Goal: Task Accomplishment & Management: Manage account settings

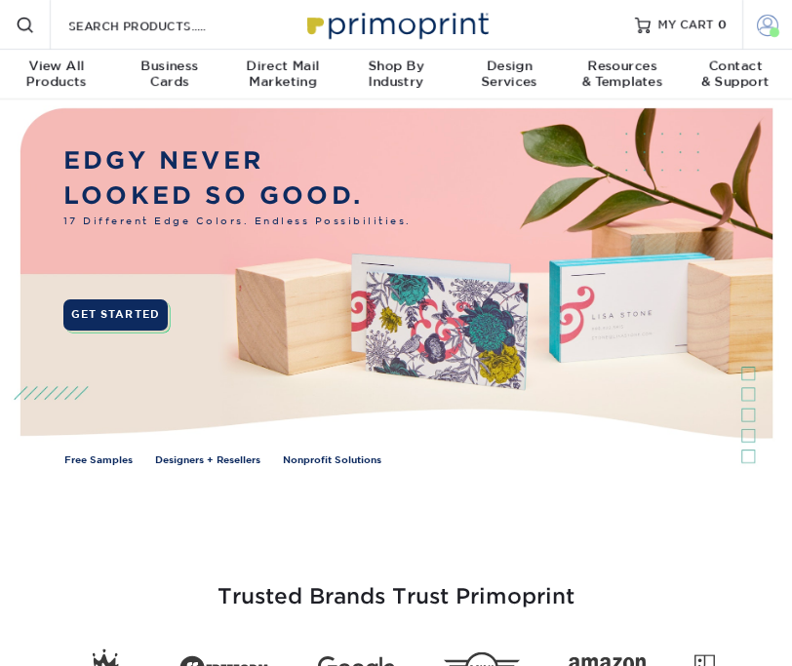
click at [761, 28] on span at bounding box center [767, 24] width 21 height 21
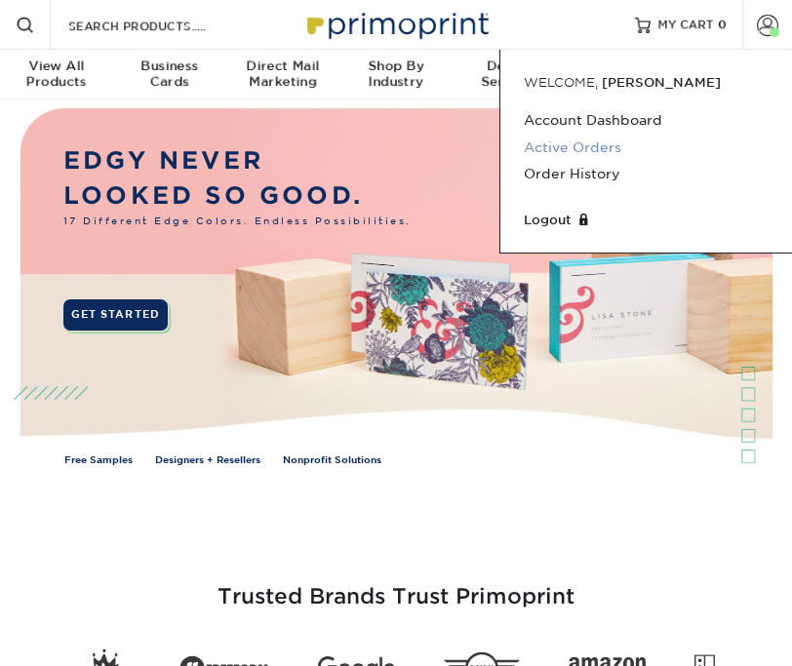
click at [580, 150] on link "Active Orders" at bounding box center [646, 148] width 245 height 26
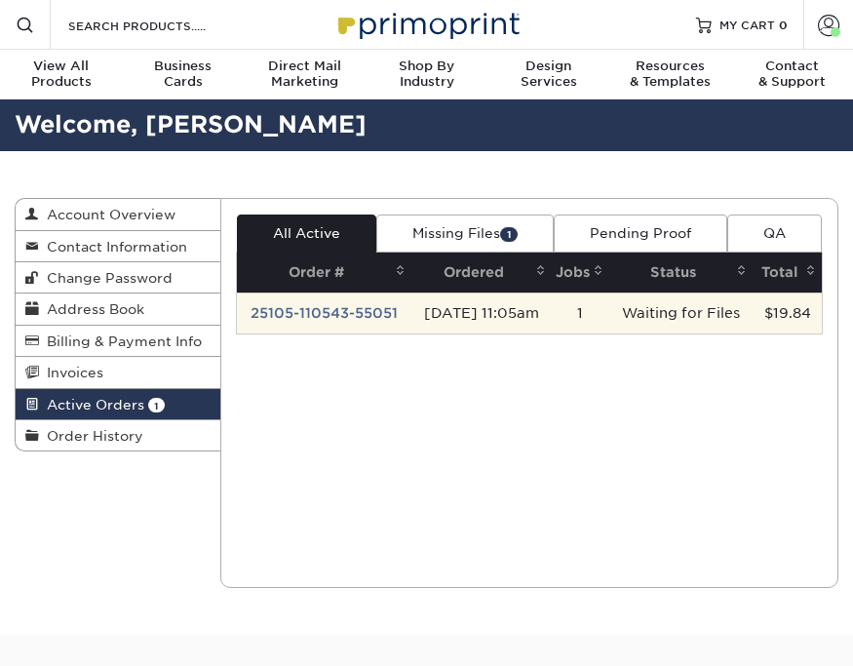
click at [341, 333] on td "25105-110543-55051" at bounding box center [324, 313] width 174 height 41
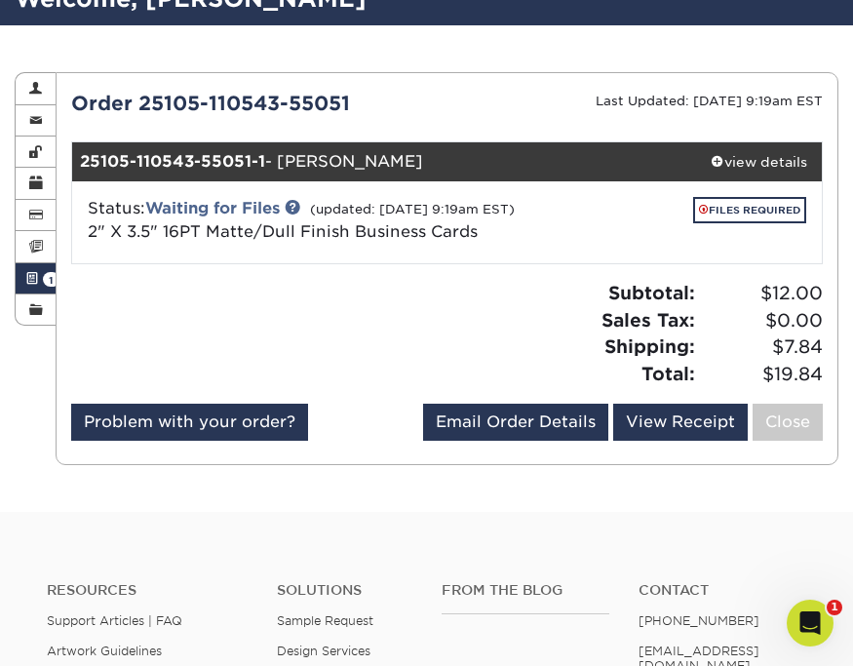
scroll to position [130, 0]
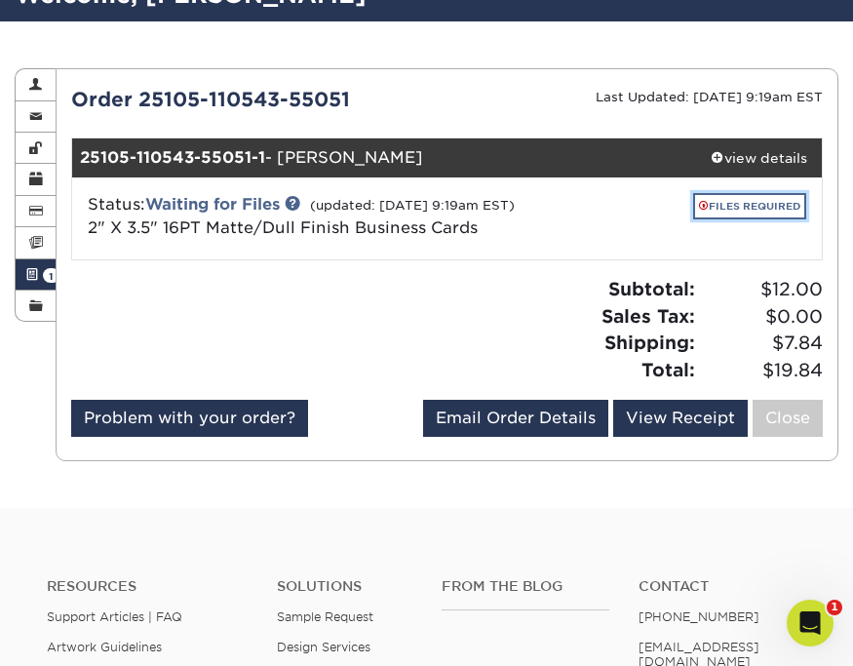
click at [772, 207] on link "FILES REQUIRED" at bounding box center [749, 206] width 113 height 26
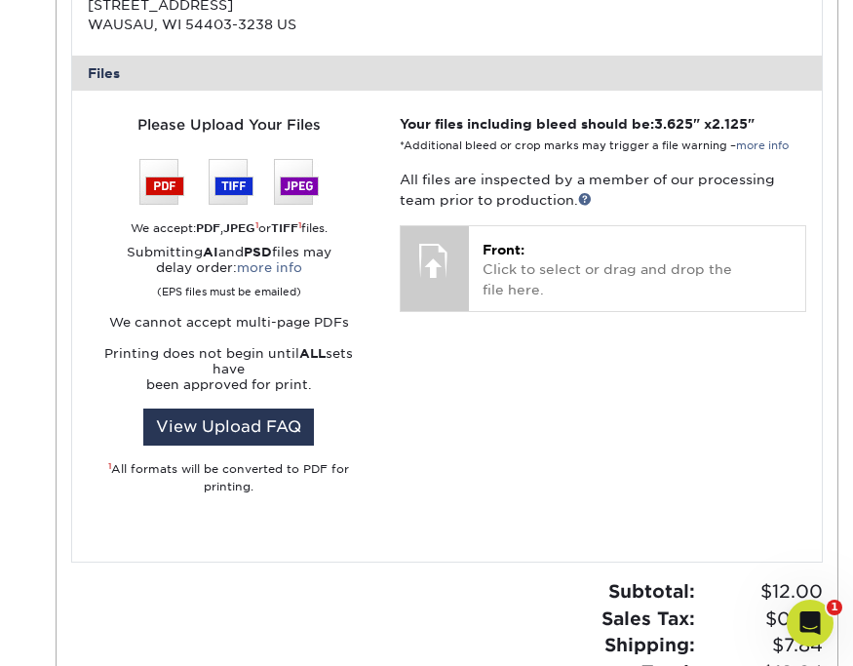
scroll to position [709, 0]
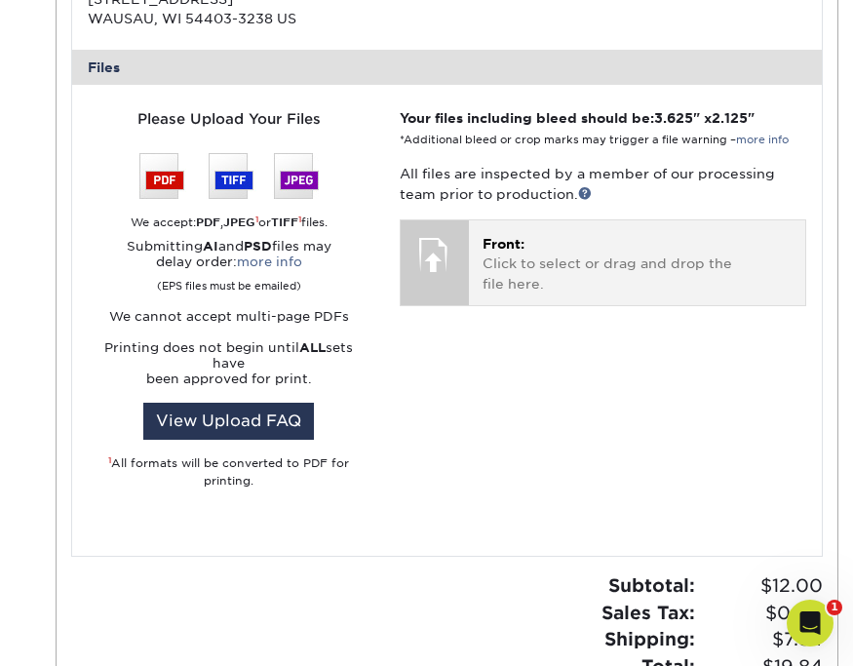
click at [521, 264] on p "Front: Click to select or drag and drop the file here." at bounding box center [637, 263] width 309 height 59
click at [491, 278] on p "Front: Click to select or drag and drop the file here." at bounding box center [637, 263] width 309 height 59
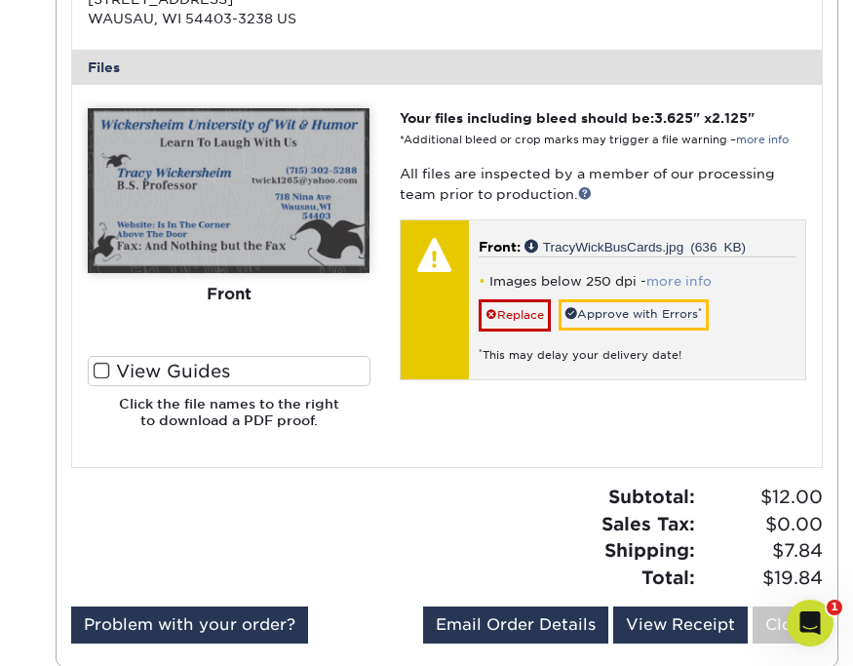
click at [666, 286] on link "more info" at bounding box center [678, 281] width 65 height 15
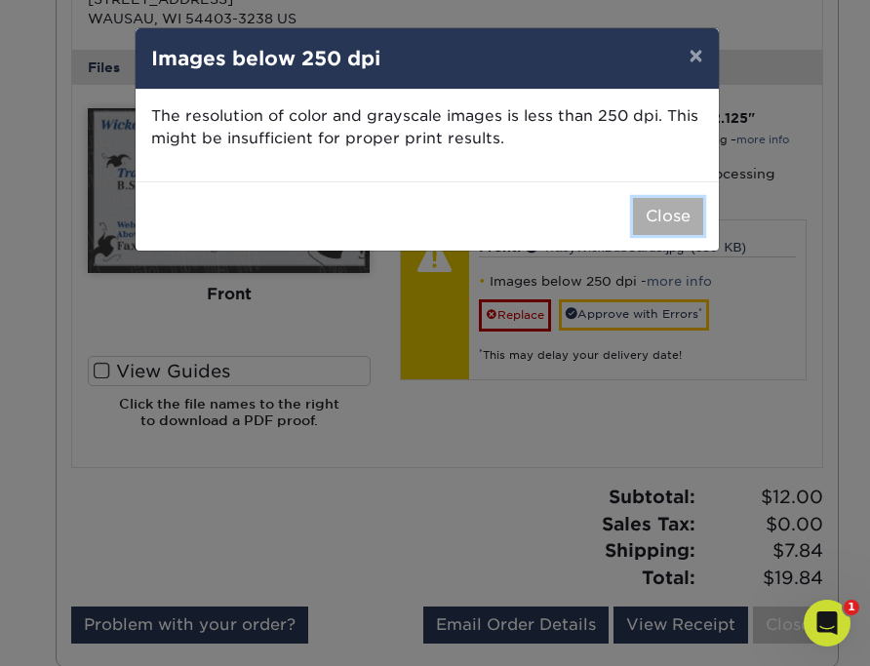
click at [662, 215] on button "Close" at bounding box center [668, 216] width 70 height 37
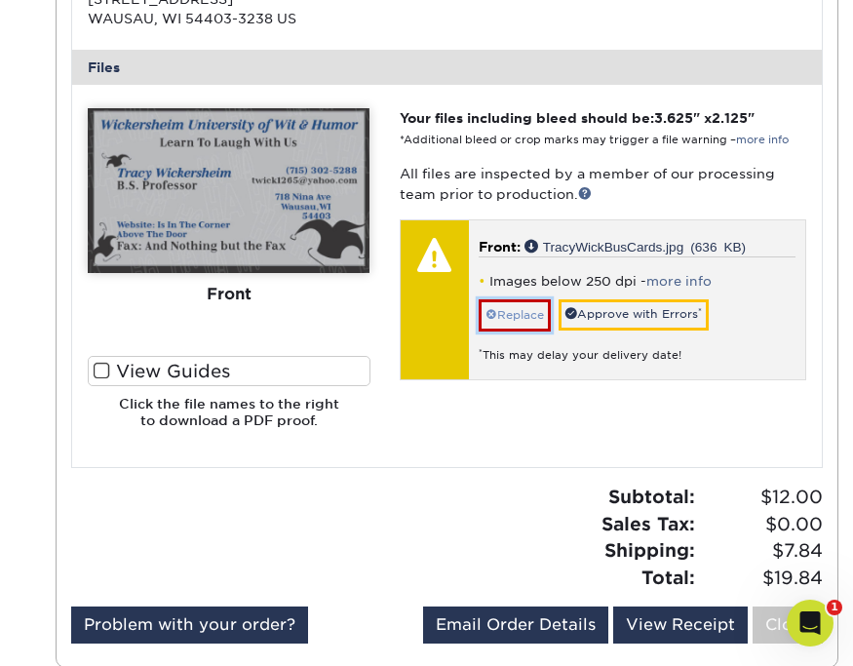
click at [527, 316] on link "Replace" at bounding box center [515, 314] width 72 height 31
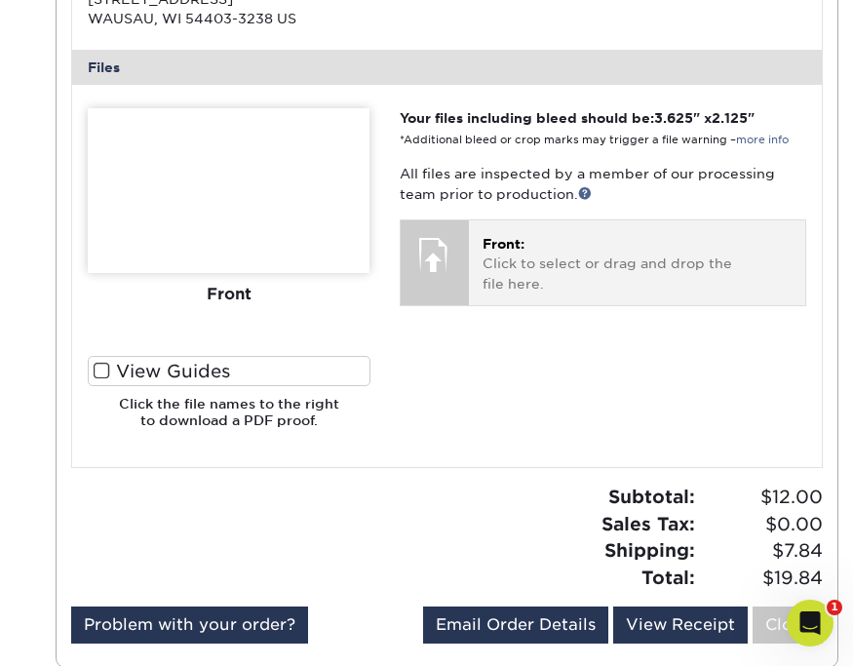
click at [569, 284] on p "Front: Click to select or drag and drop the file here." at bounding box center [637, 263] width 309 height 59
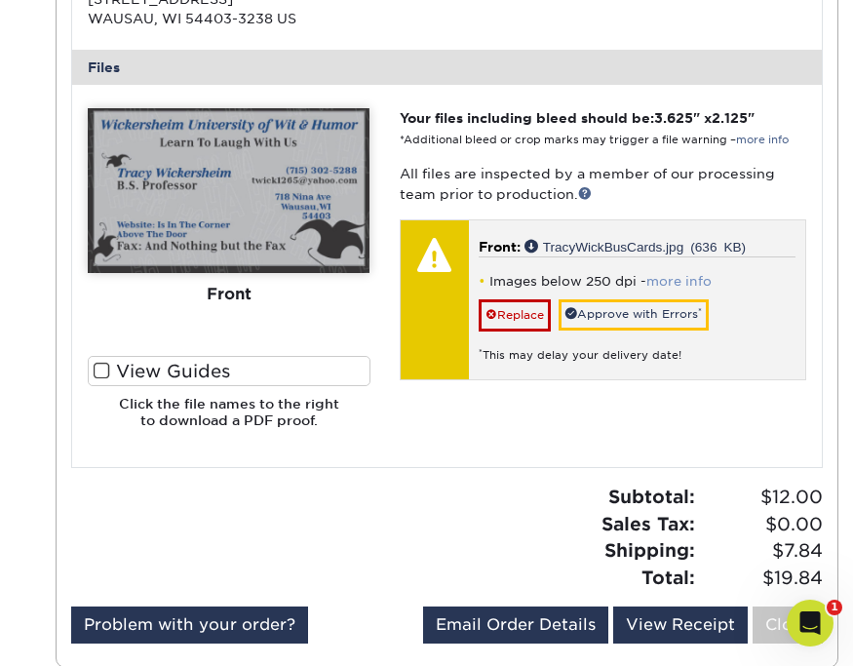
click at [662, 281] on link "more info" at bounding box center [678, 281] width 65 height 15
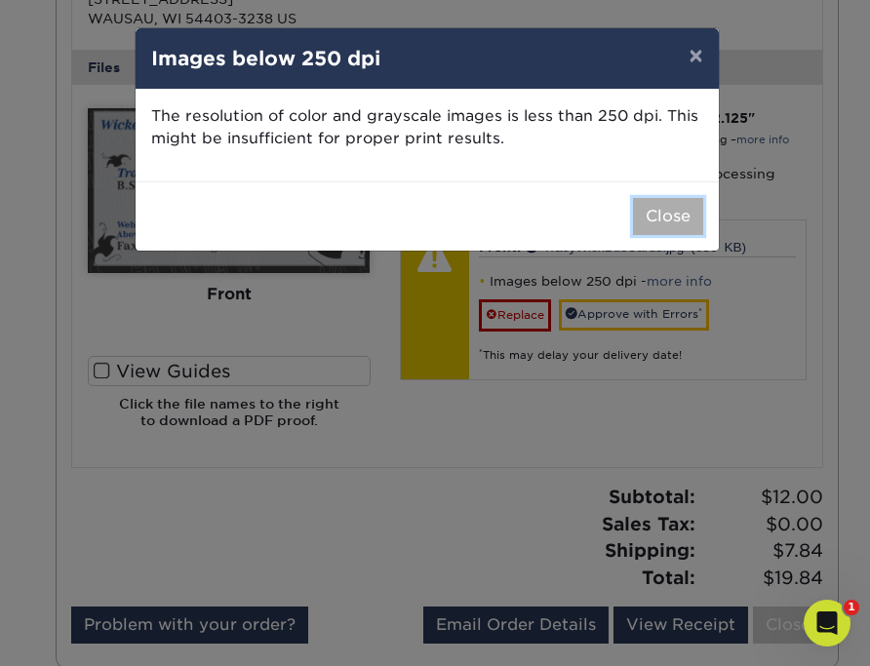
click at [662, 217] on button "Close" at bounding box center [668, 216] width 70 height 37
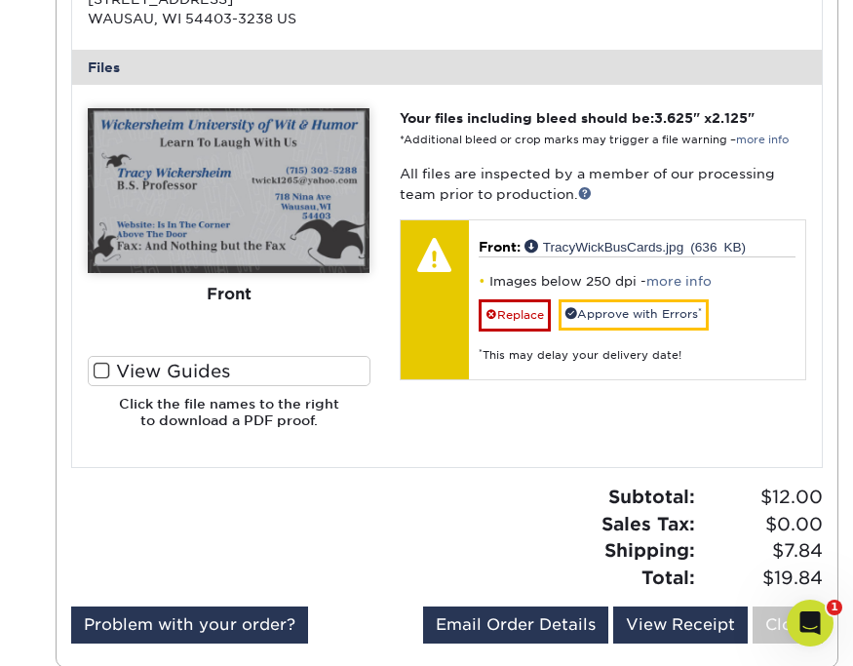
click at [134, 375] on label "View Guides" at bounding box center [229, 371] width 282 height 30
click at [0, 0] on input "View Guides" at bounding box center [0, 0] width 0 height 0
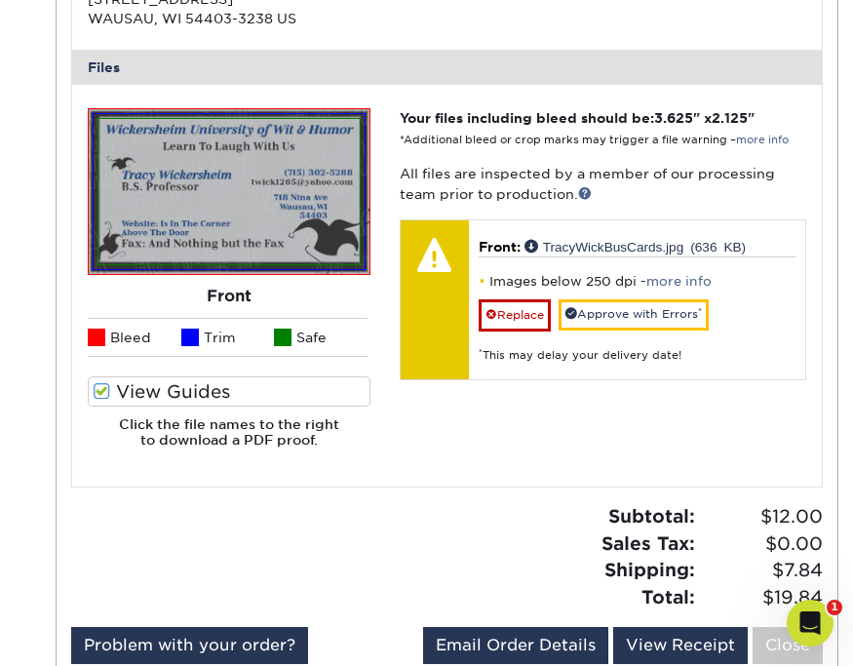
click at [124, 380] on label "View Guides" at bounding box center [229, 391] width 282 height 30
click at [0, 0] on input "View Guides" at bounding box center [0, 0] width 0 height 0
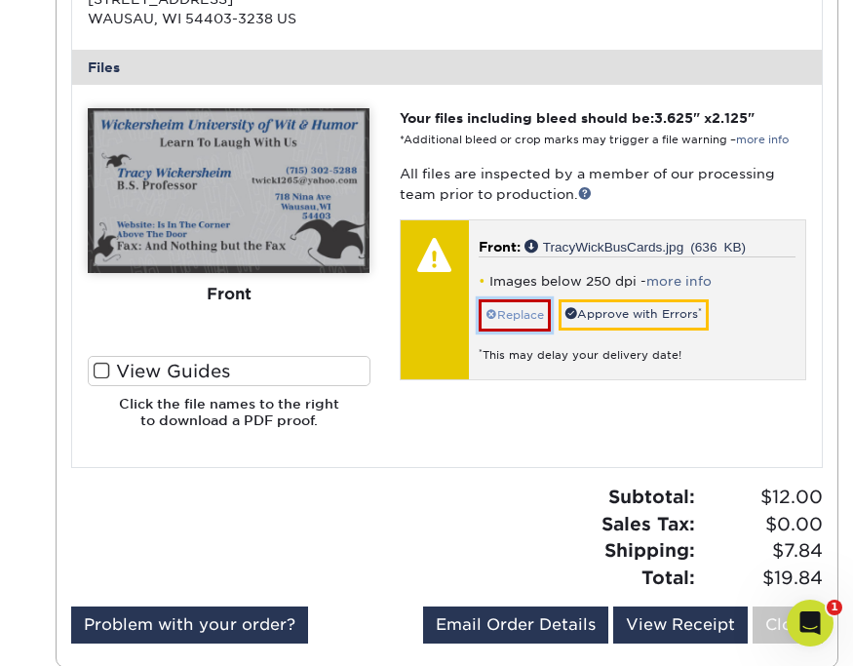
click at [506, 307] on link "Replace" at bounding box center [515, 314] width 72 height 31
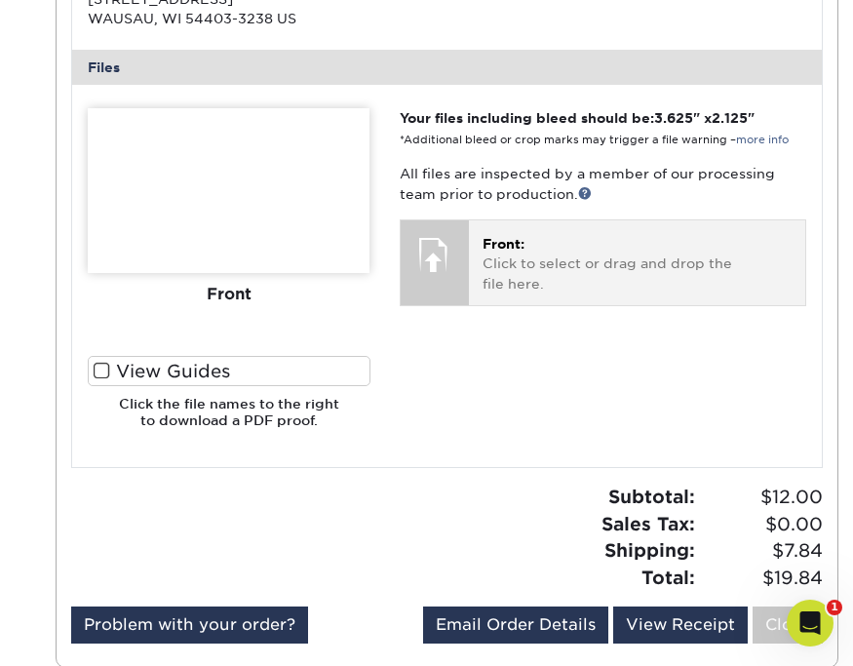
click at [563, 279] on p "Front: Click to select or drag and drop the file here." at bounding box center [637, 263] width 309 height 59
click at [570, 293] on p "Front: Click to select or drag and drop the file here." at bounding box center [637, 263] width 309 height 59
click at [547, 272] on p "Front: Click to select or drag and drop the file here." at bounding box center [637, 263] width 309 height 59
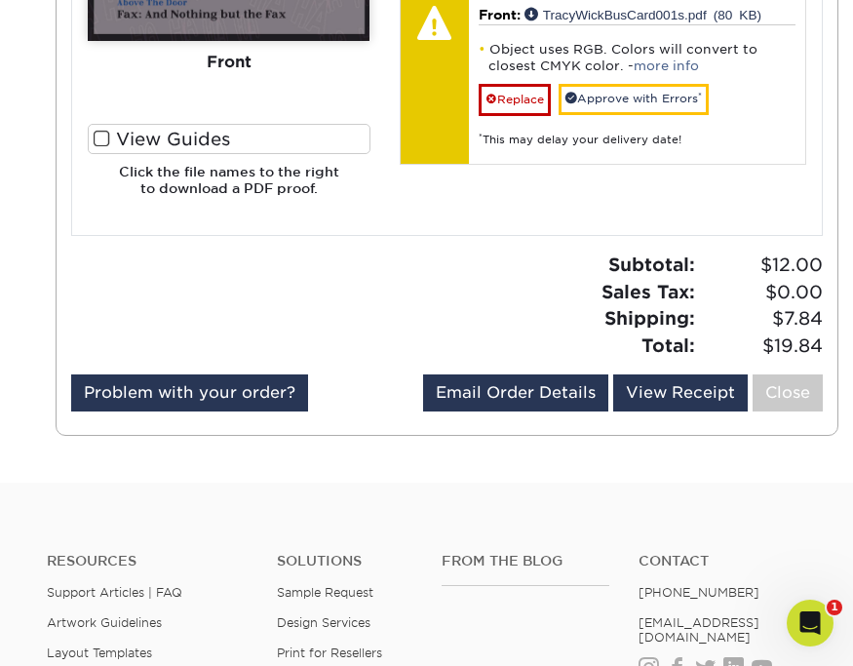
scroll to position [951, 0]
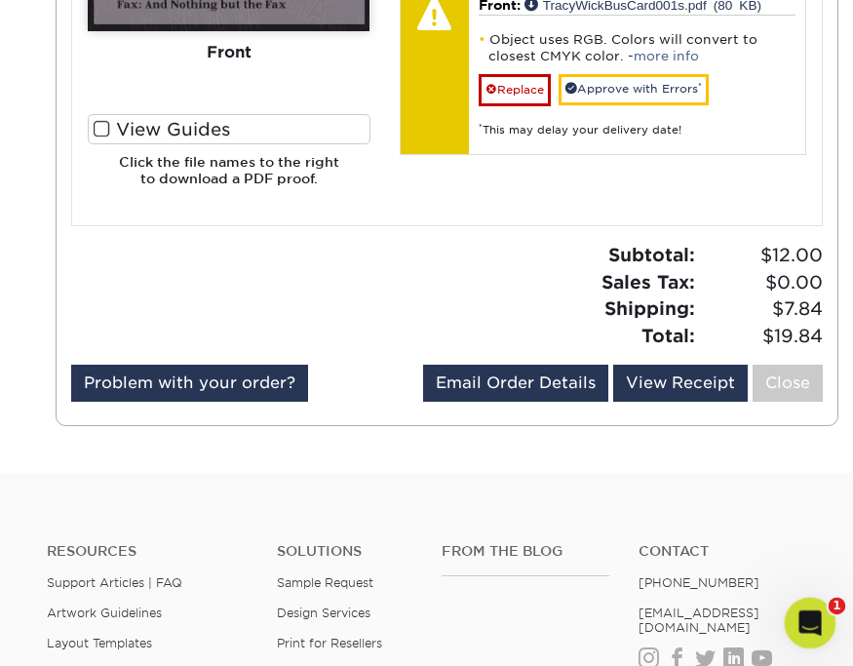
click at [791, 600] on div "Open Intercom Messenger" at bounding box center [807, 620] width 64 height 64
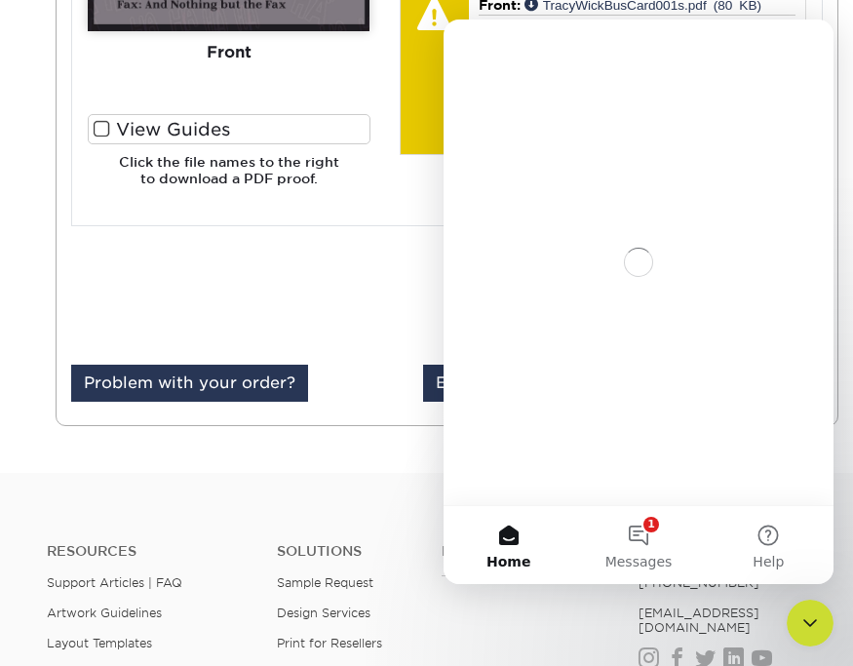
scroll to position [0, 0]
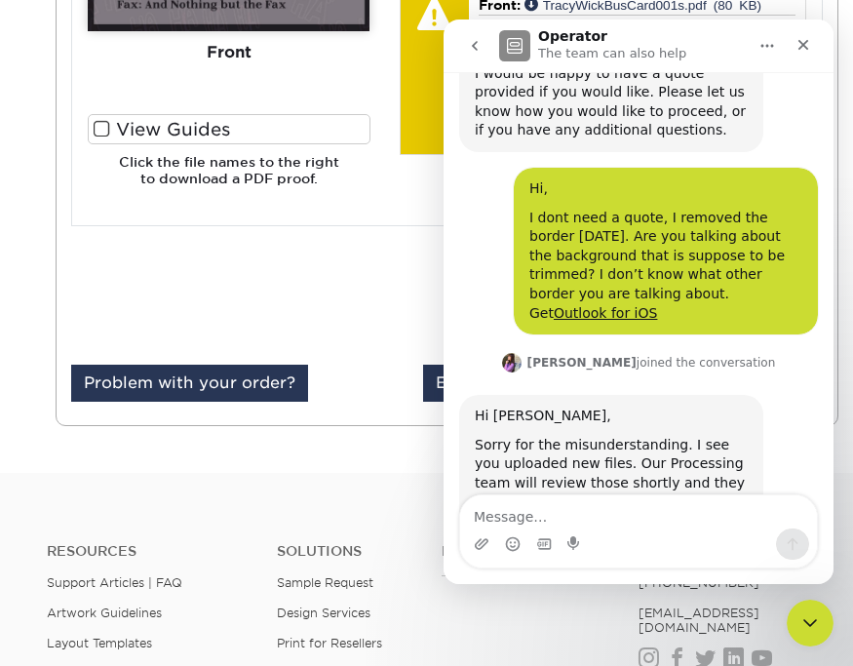
scroll to position [1649, 0]
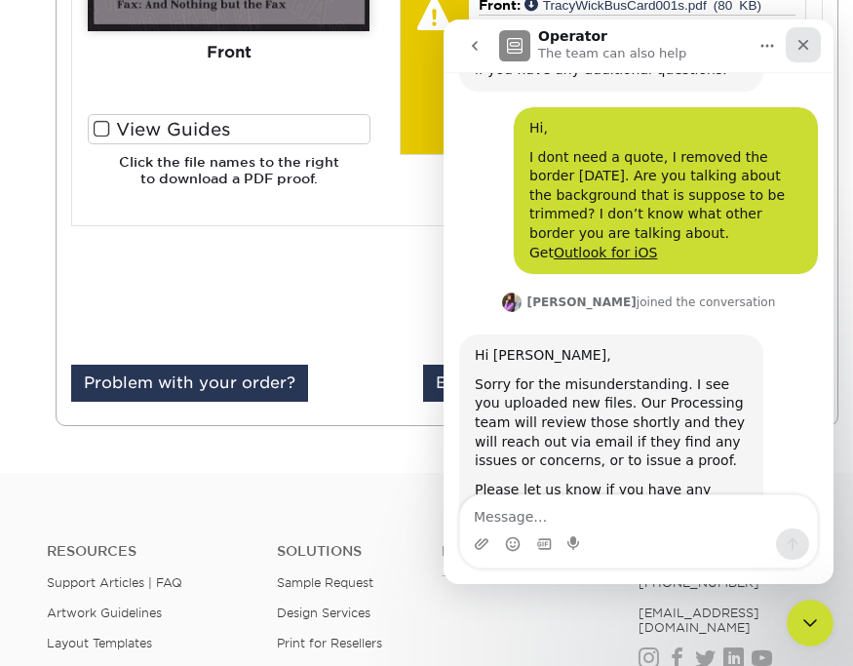
click at [791, 48] on icon "Close" at bounding box center [804, 45] width 16 height 16
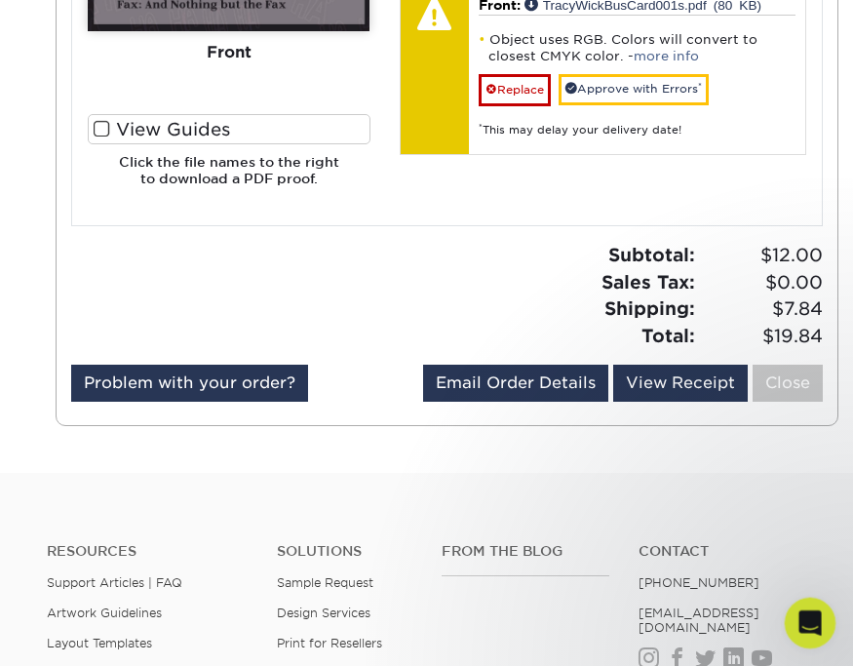
click at [791, 605] on div "Open Intercom Messenger" at bounding box center [807, 620] width 64 height 64
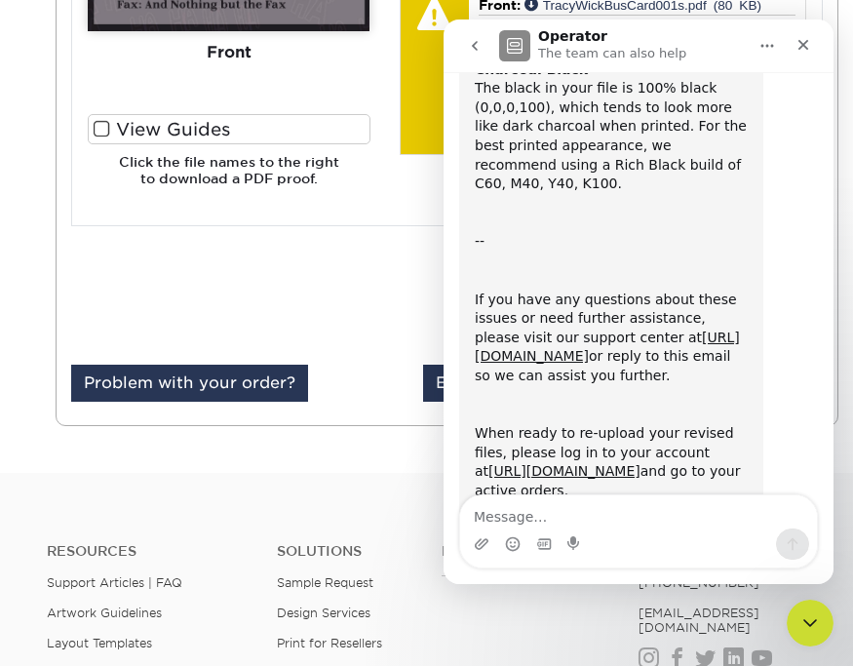
scroll to position [716, 0]
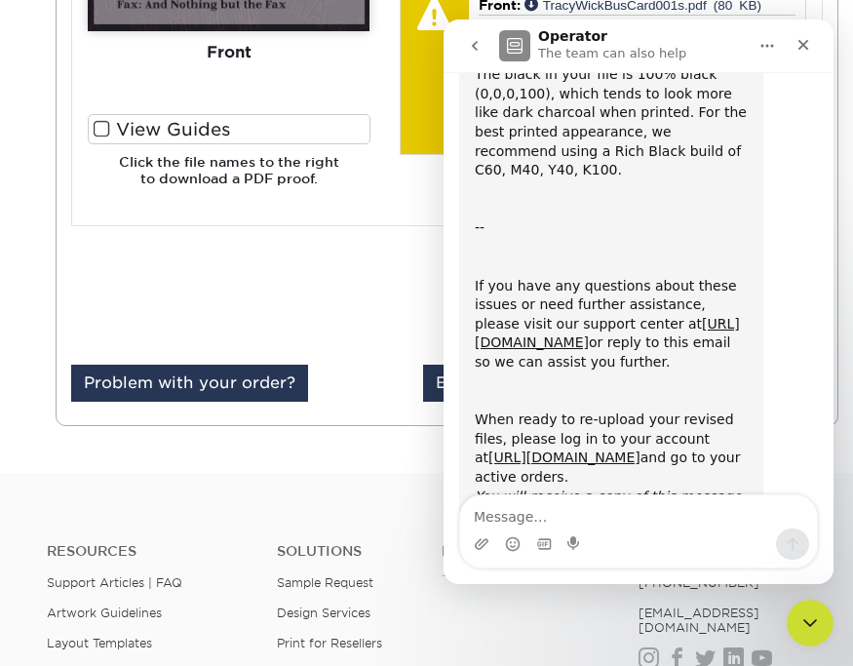
drag, startPoint x: 831, startPoint y: 212, endPoint x: 1283, endPoint y: 286, distance: 458.4
click at [284, 270] on div at bounding box center [252, 303] width 390 height 123
click at [791, 45] on icon "Close" at bounding box center [804, 45] width 16 height 16
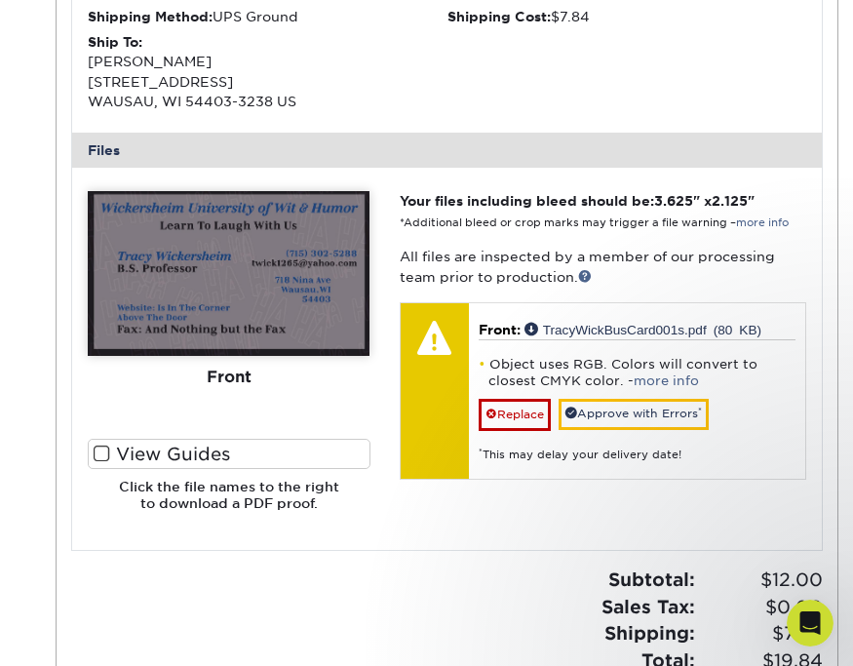
scroll to position [641, 0]
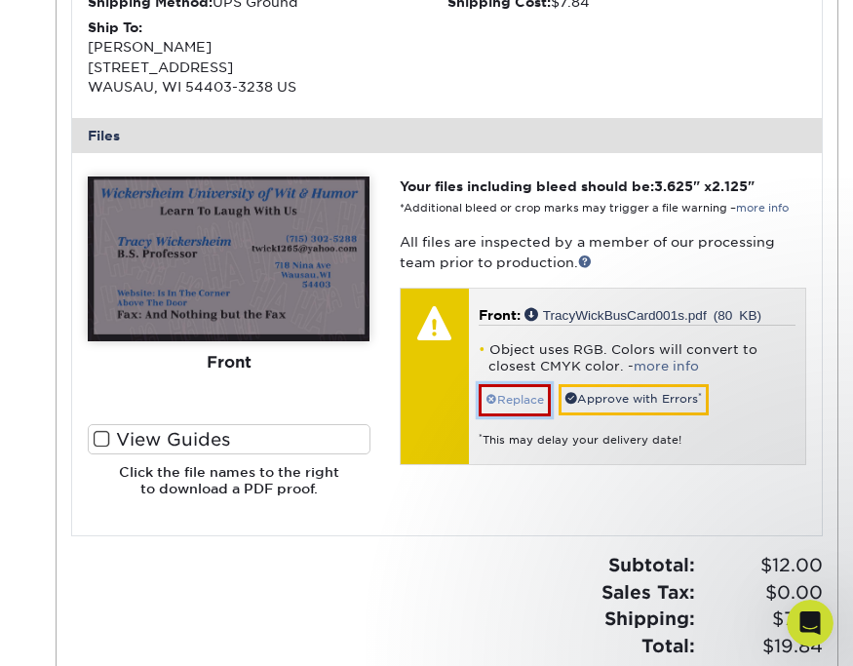
click at [505, 402] on link "Replace" at bounding box center [515, 399] width 72 height 31
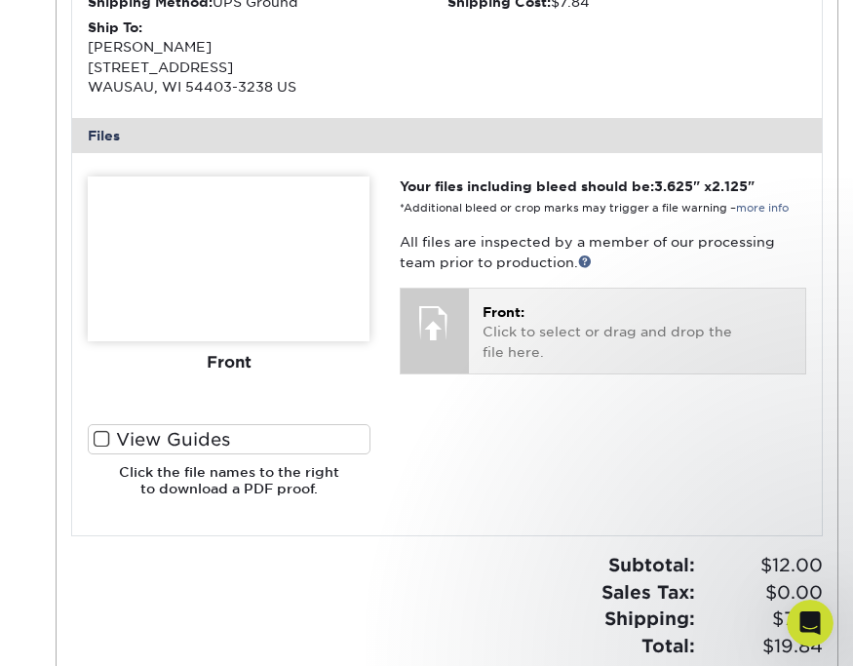
click at [515, 371] on div "Front: Click to select or drag and drop the file here. Choose file TracyWickBus…" at bounding box center [637, 331] width 336 height 85
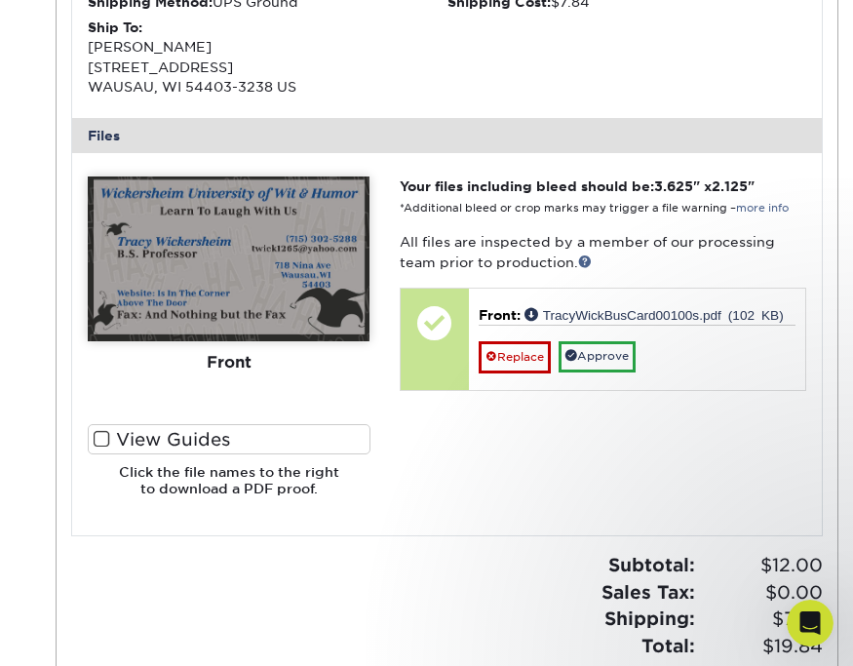
click at [448, 433] on div "Your files including bleed should be: 3.625 " x 2.125 " *Additional bleed or cr…" at bounding box center [603, 343] width 436 height 335
click at [168, 442] on label "View Guides" at bounding box center [229, 439] width 282 height 30
click at [0, 0] on input "View Guides" at bounding box center [0, 0] width 0 height 0
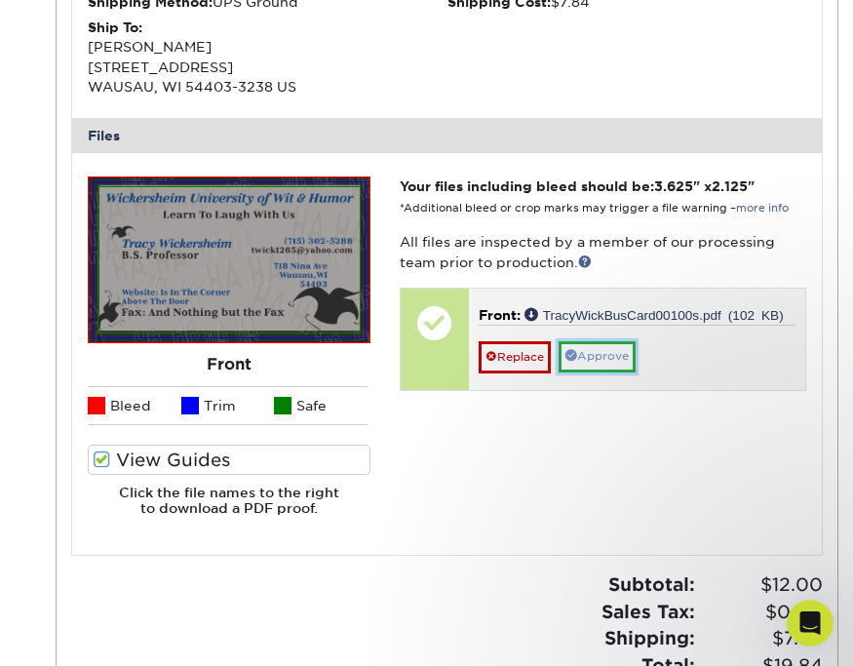
click at [586, 354] on link "Approve" at bounding box center [597, 356] width 77 height 30
